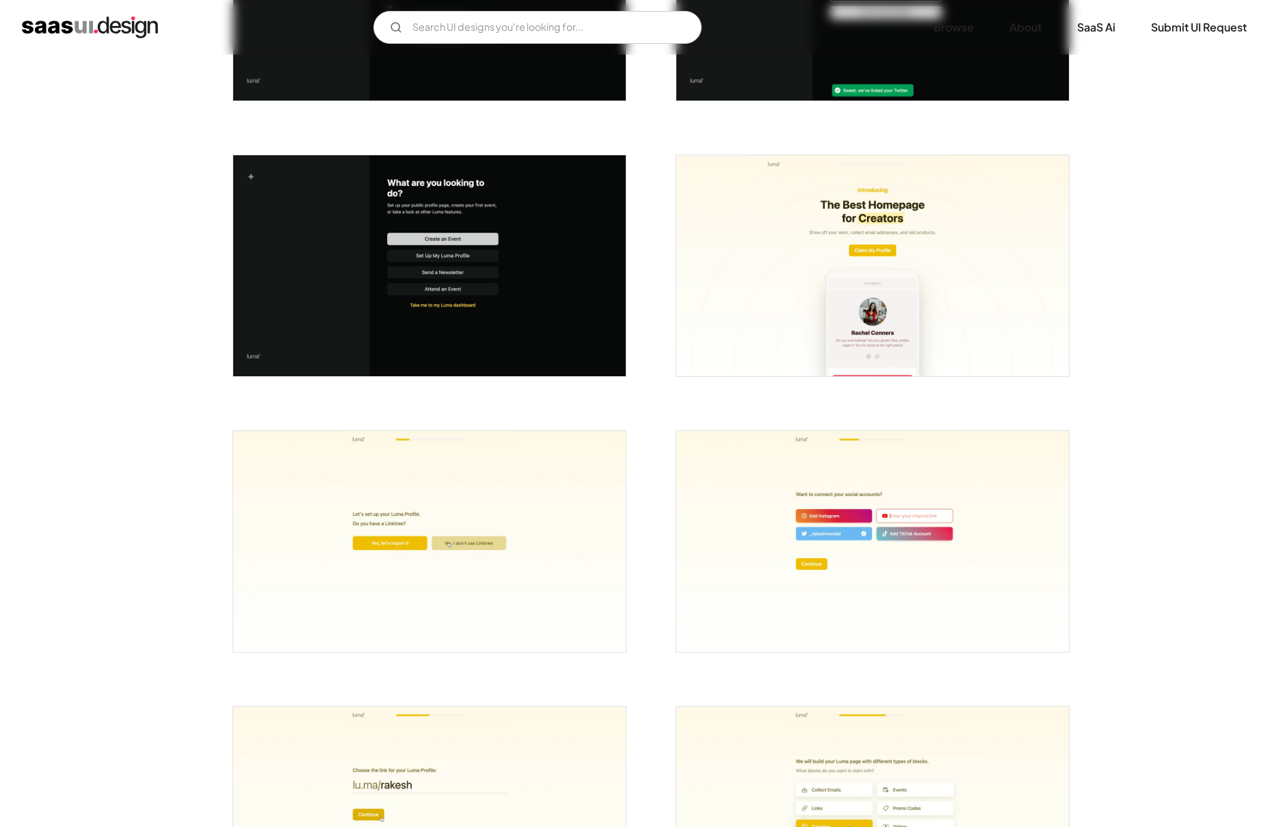
scroll to position [520, 0]
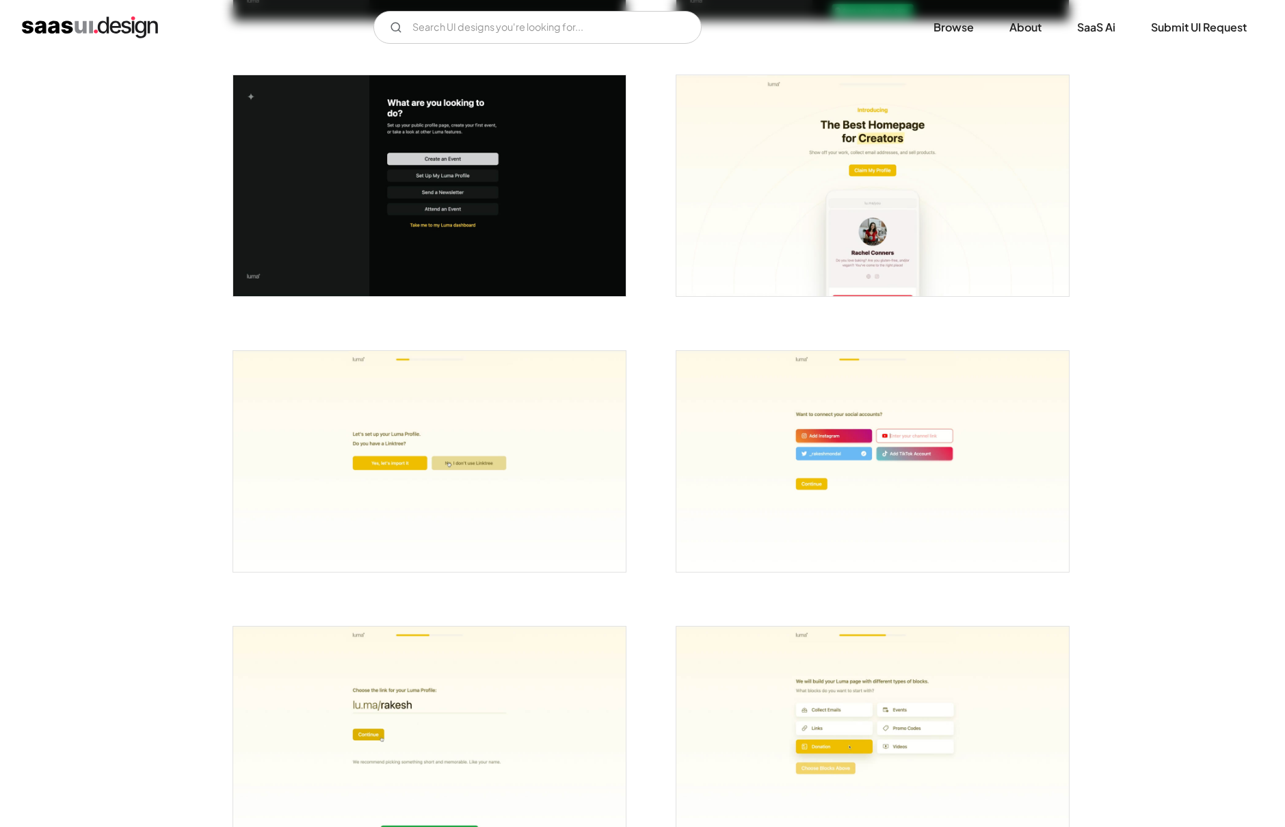
click at [793, 243] on img "open lightbox" at bounding box center [872, 185] width 393 height 221
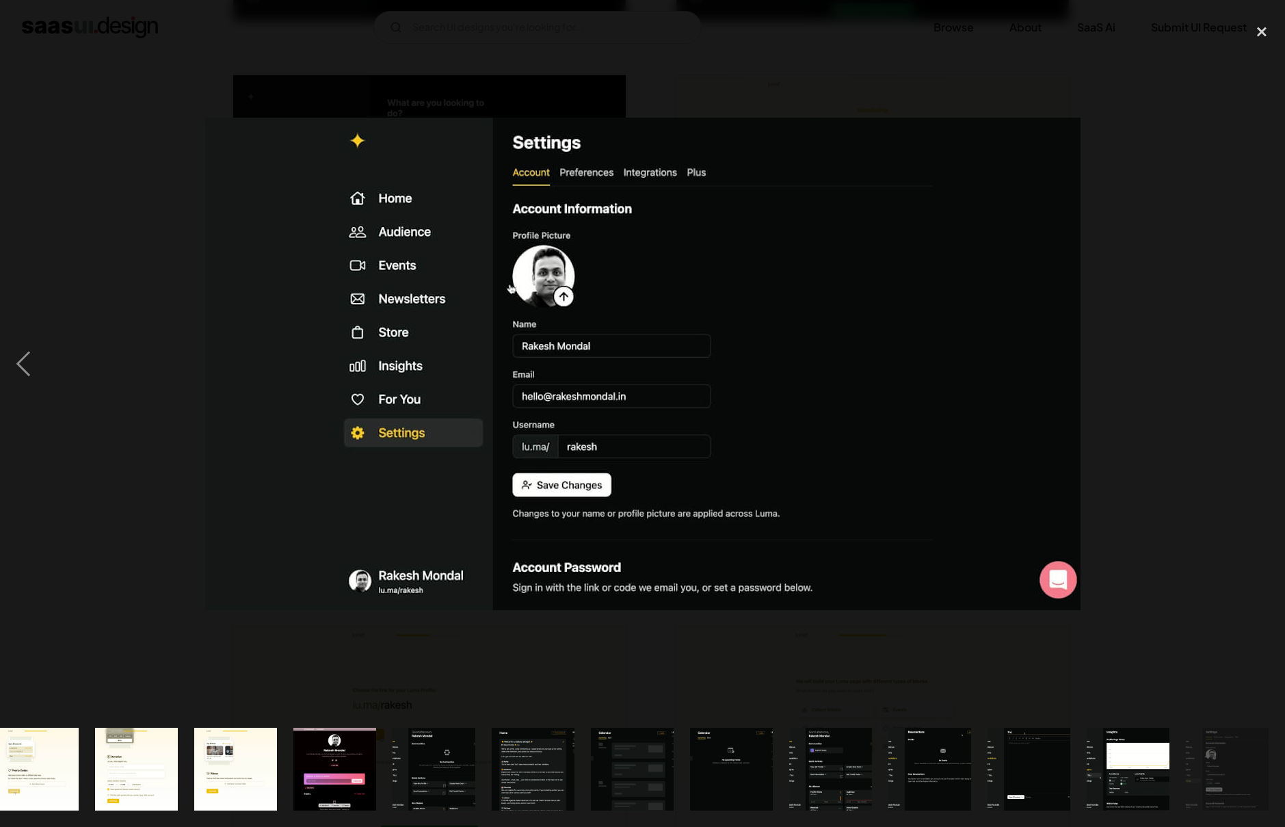
scroll to position [0, 1212]
click at [163, 584] on div at bounding box center [642, 363] width 1285 height 695
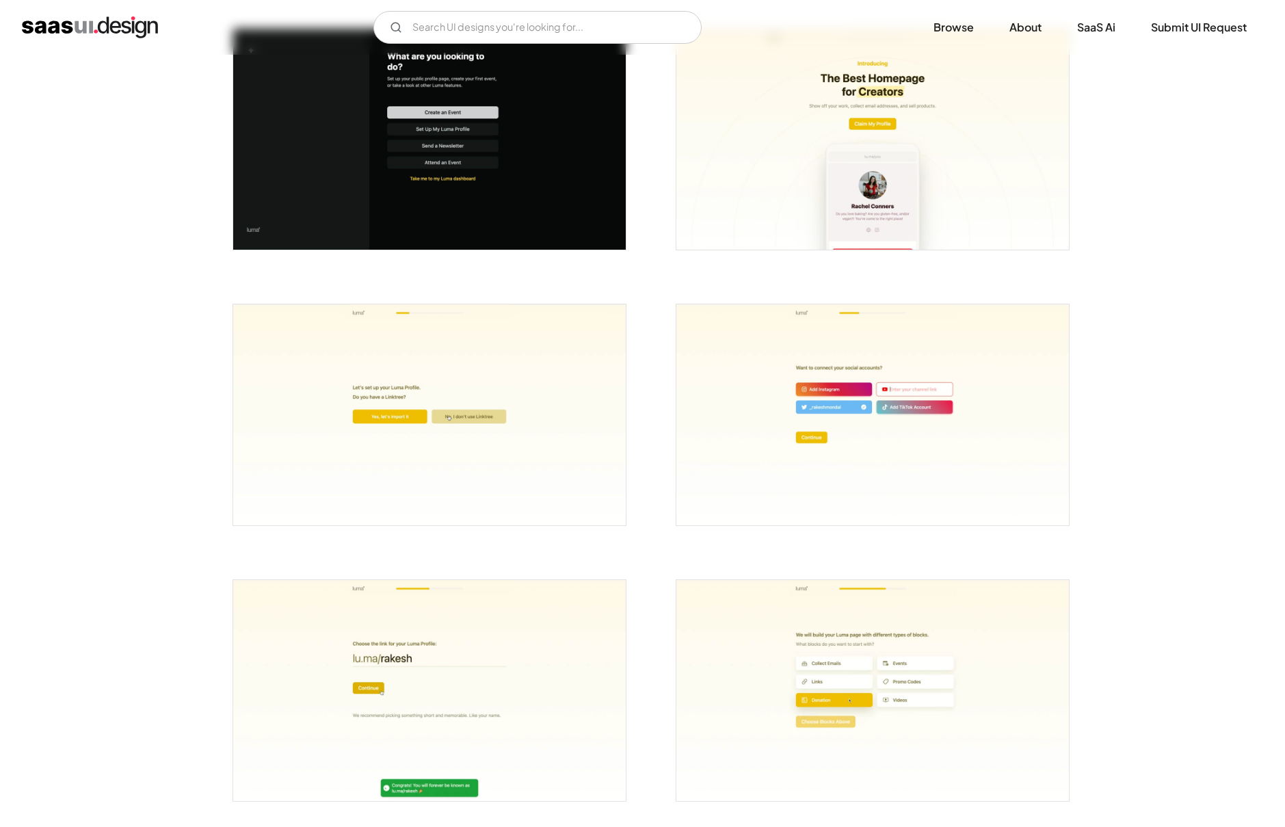
scroll to position [0, 0]
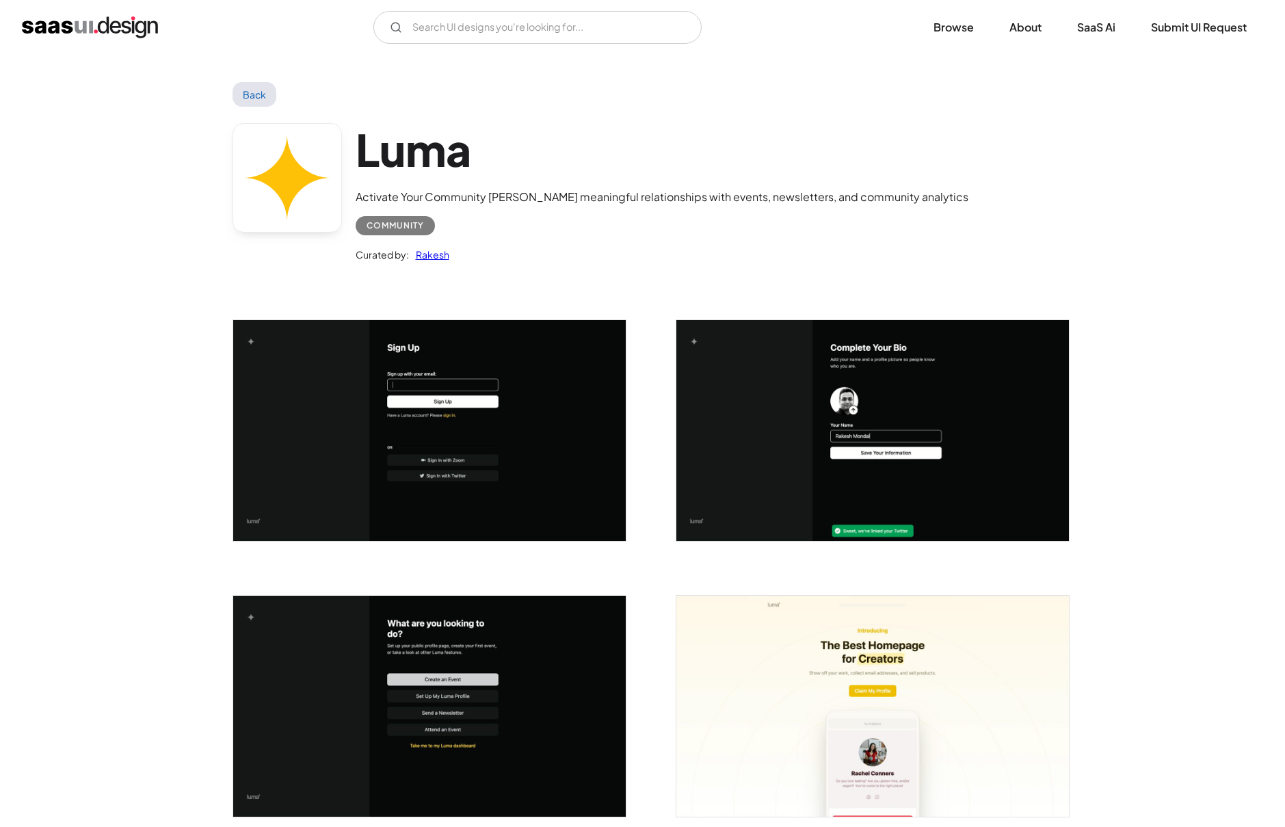
click at [262, 99] on link "Back" at bounding box center [255, 94] width 44 height 25
click at [951, 31] on link "Browse" at bounding box center [953, 27] width 73 height 30
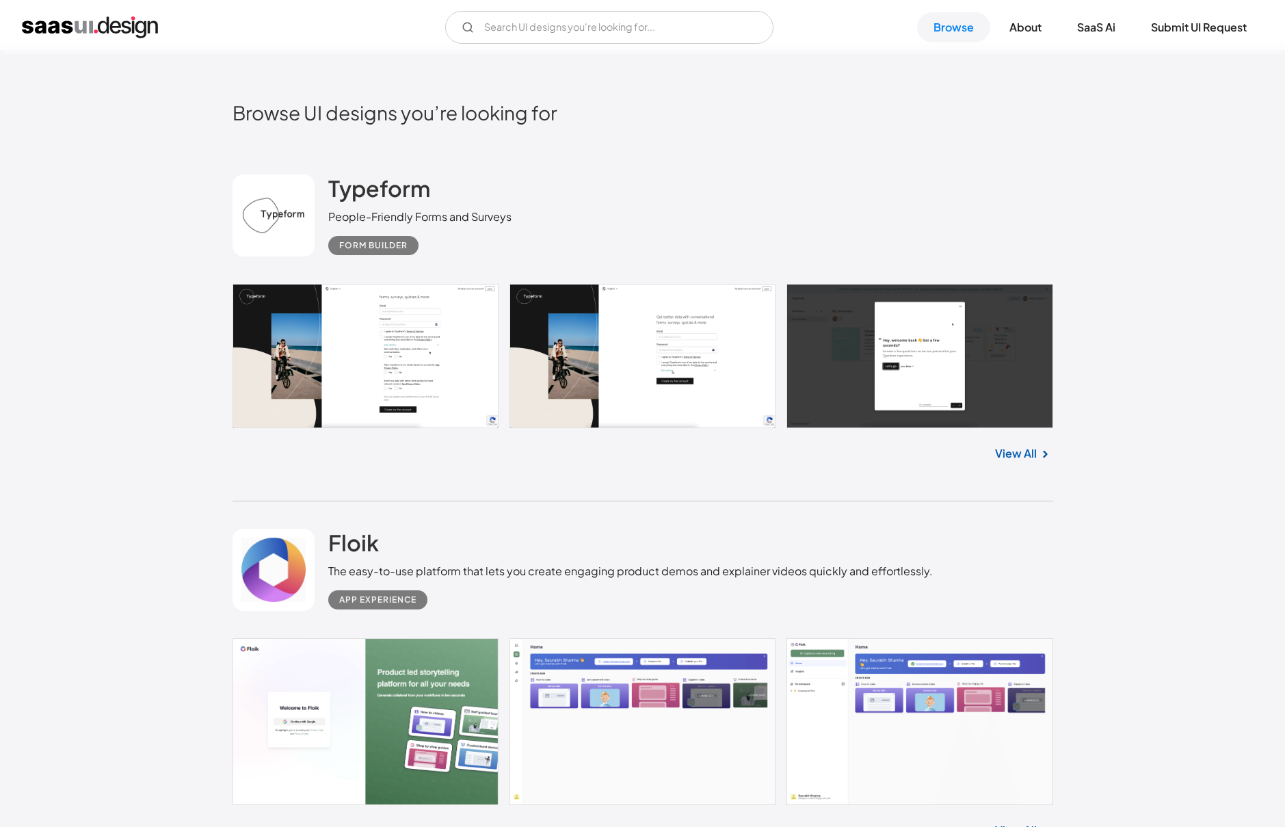
scroll to position [395, 0]
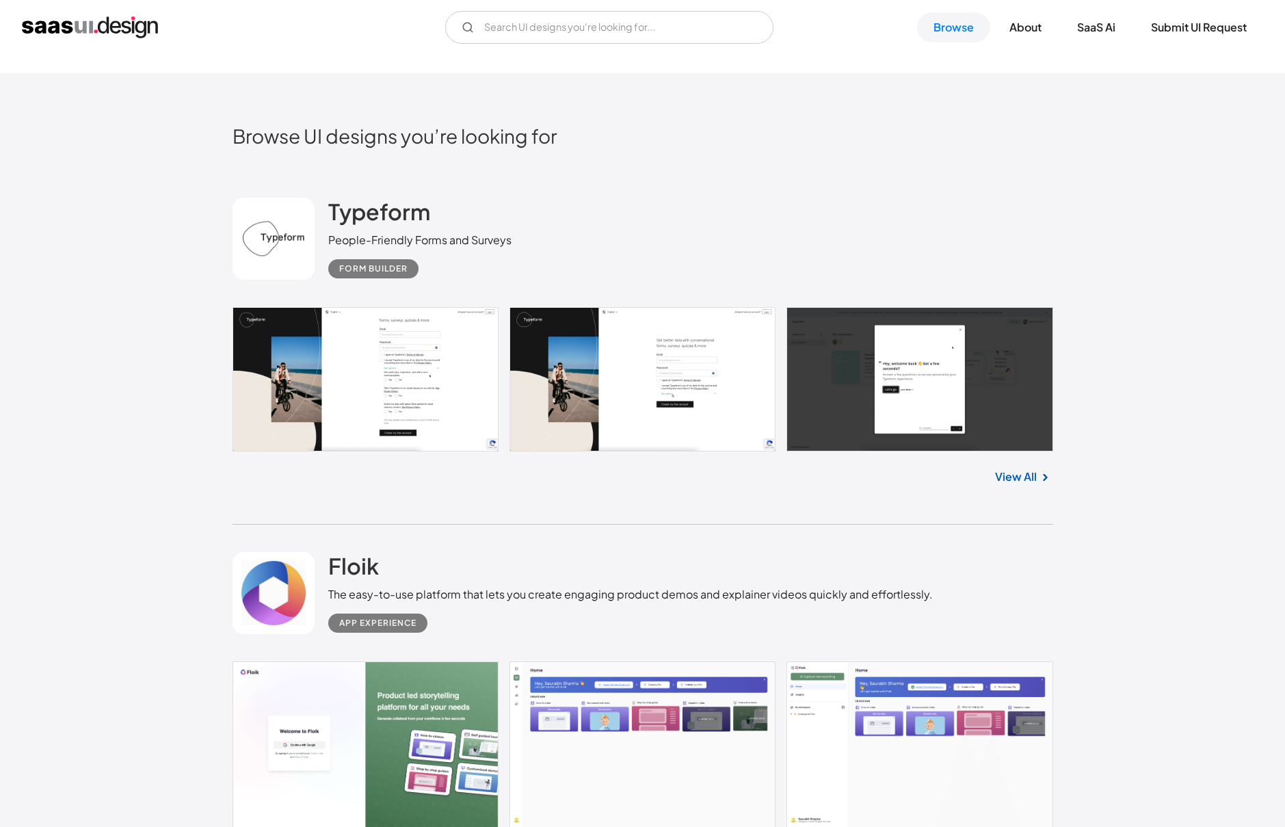
click at [439, 362] on link at bounding box center [643, 379] width 821 height 144
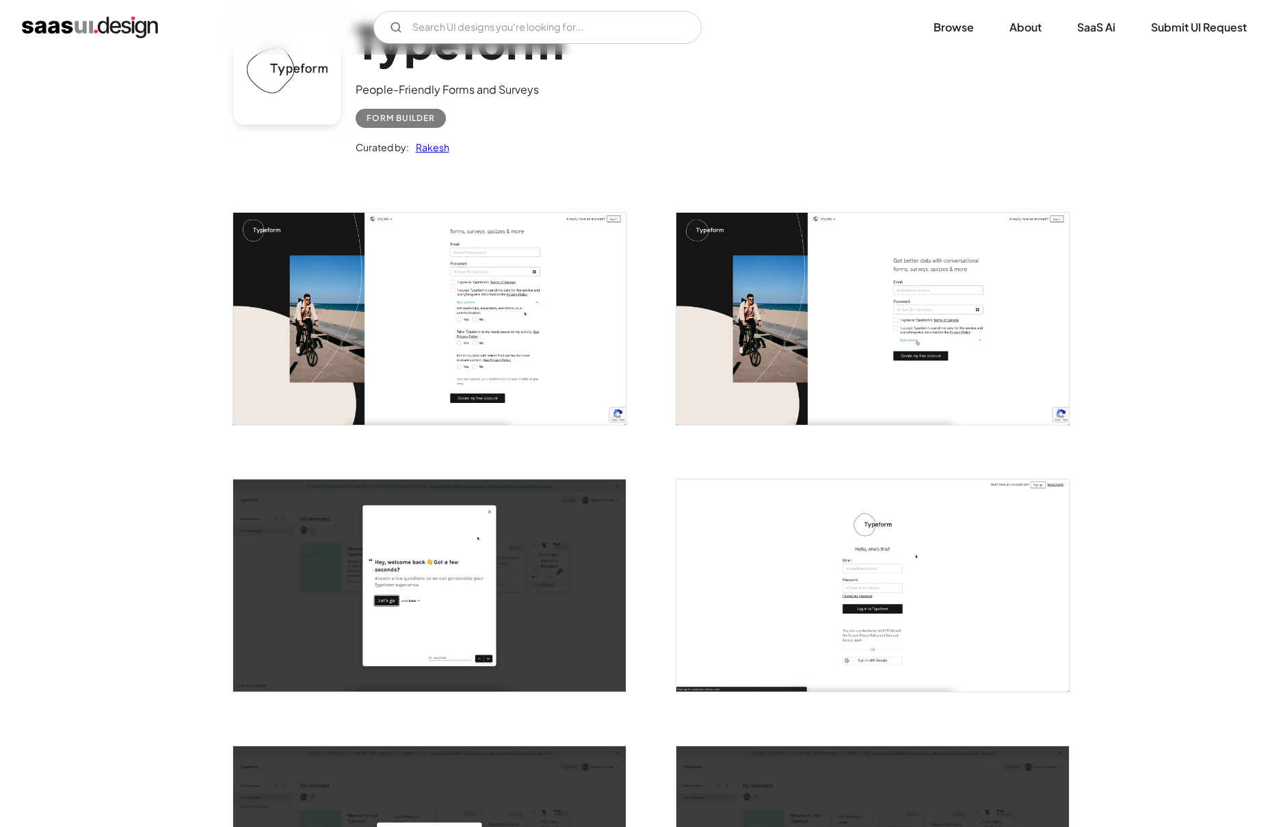
scroll to position [435, 0]
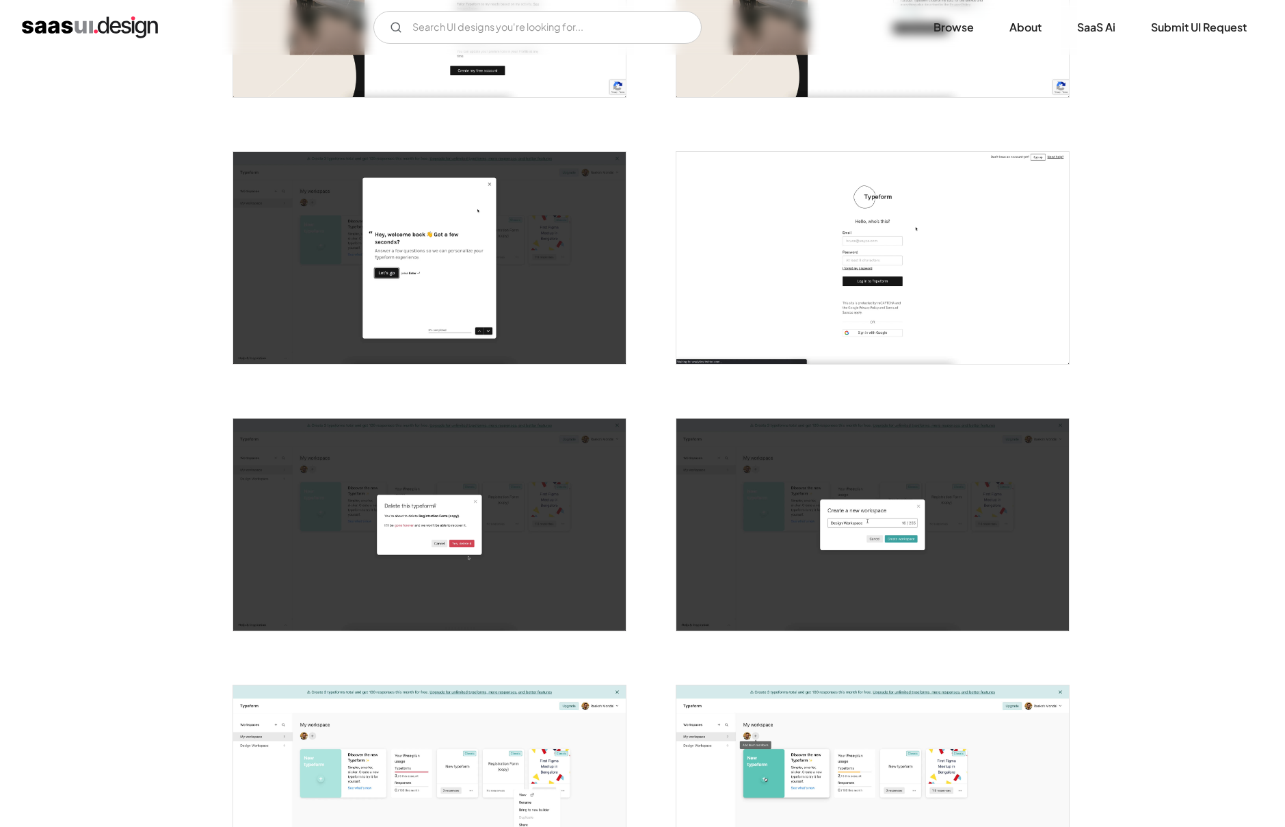
click at [524, 399] on div at bounding box center [421, 516] width 410 height 267
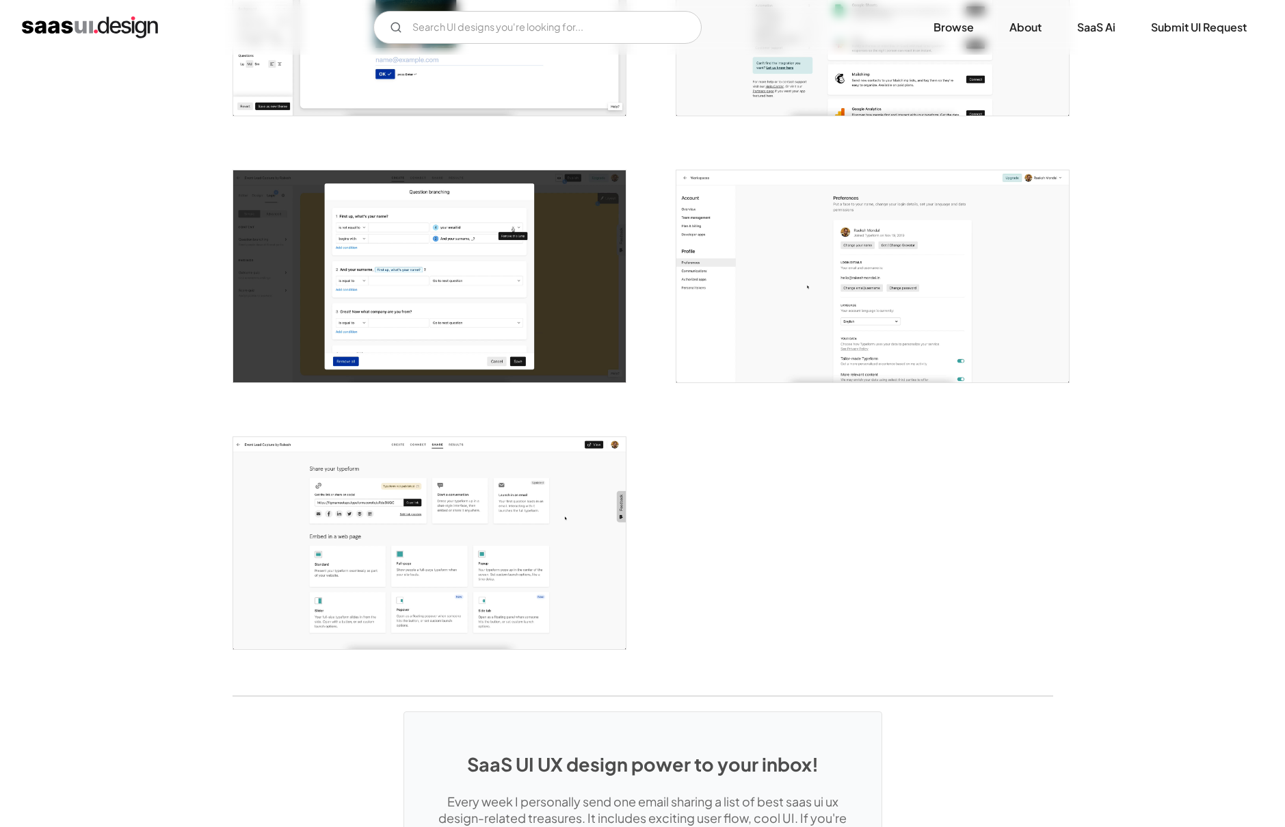
scroll to position [3028, 0]
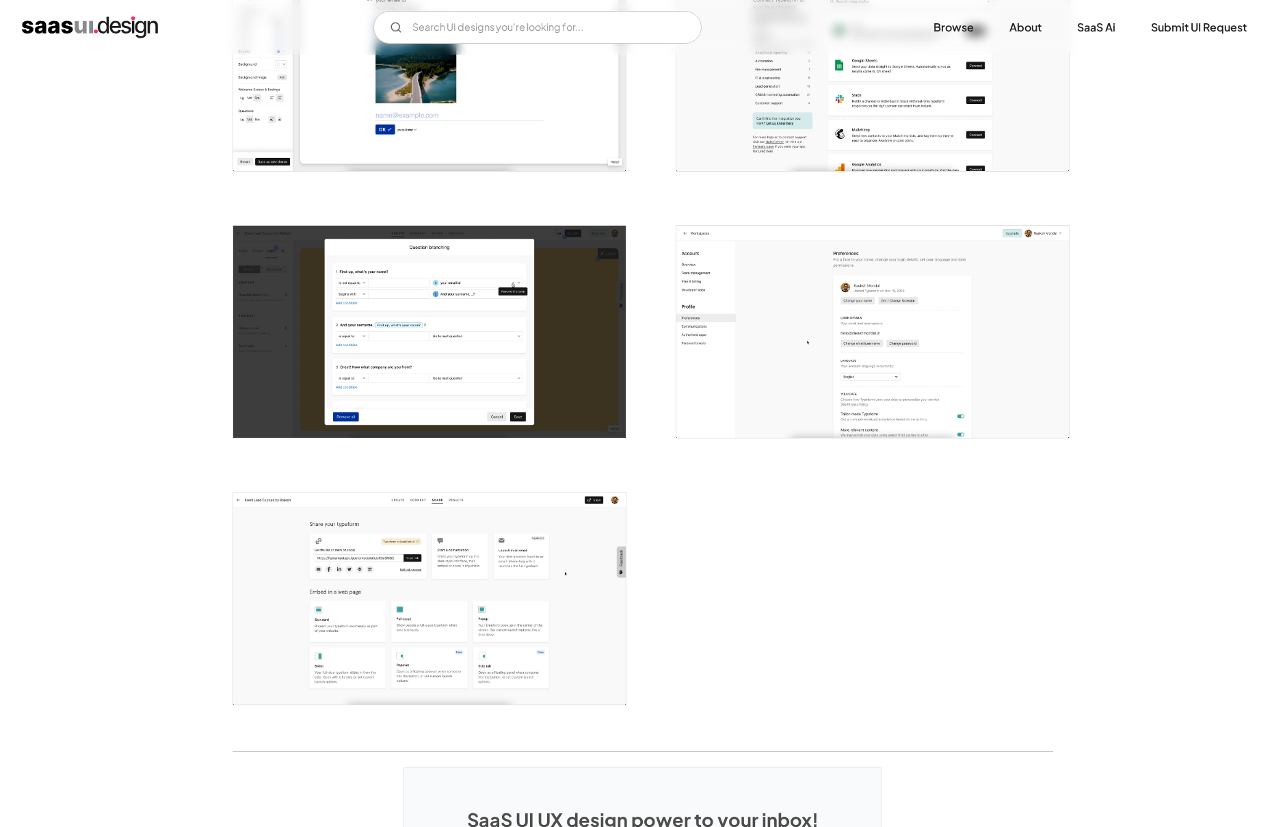
click at [399, 332] on img "open lightbox" at bounding box center [429, 332] width 393 height 212
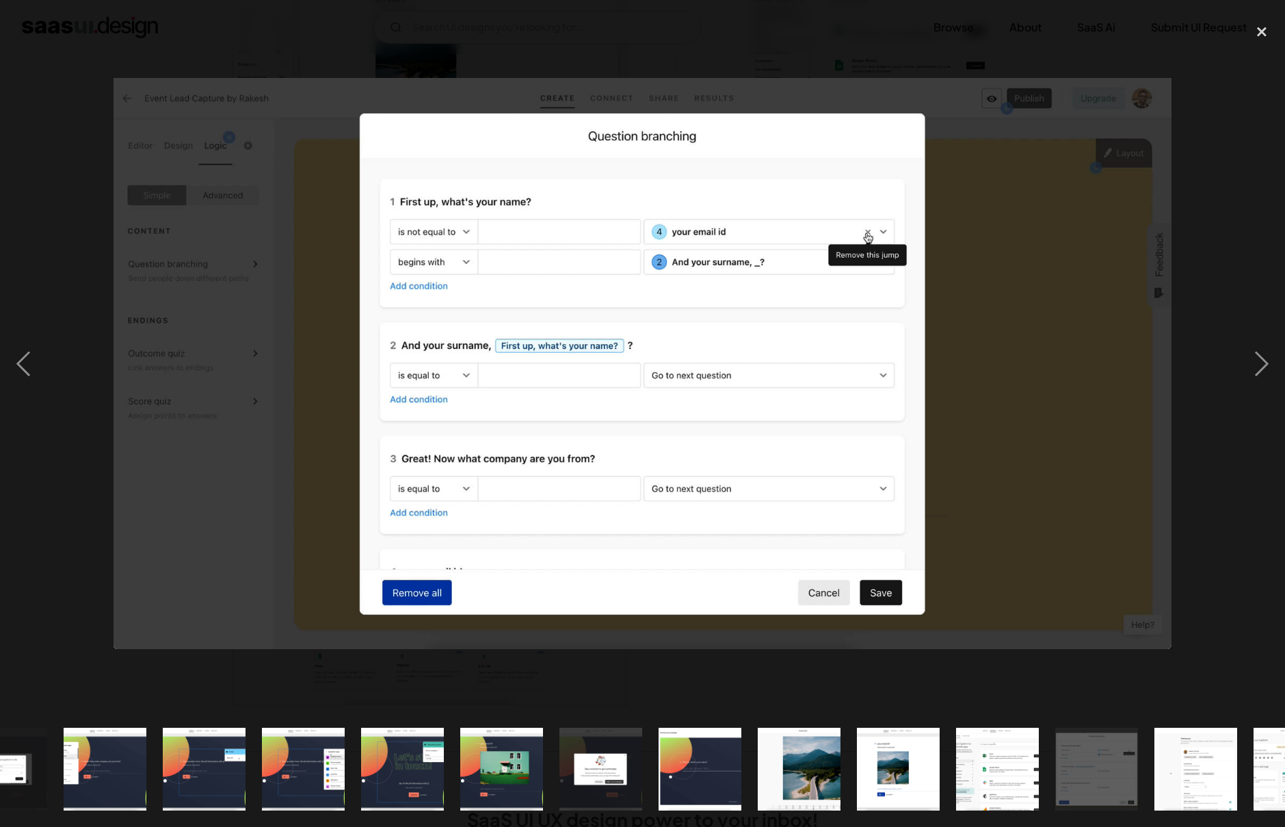
scroll to position [0, 1212]
